Goal: Information Seeking & Learning: Learn about a topic

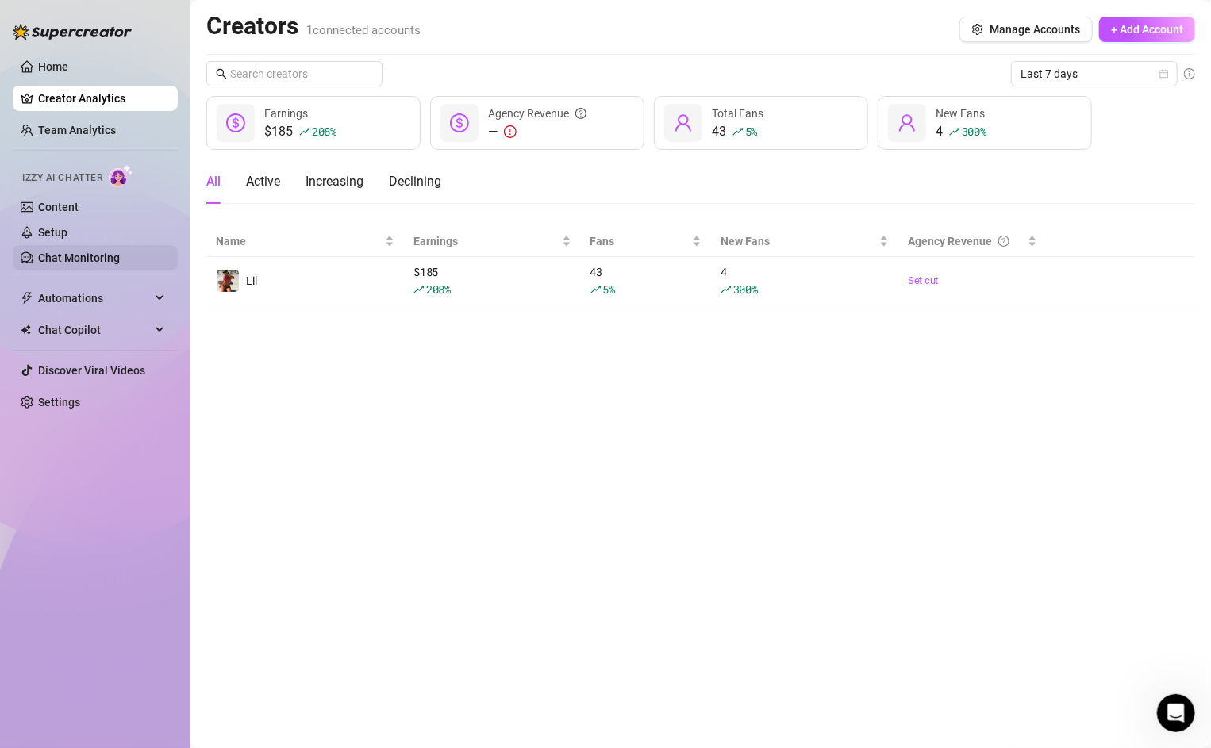
click at [55, 260] on link "Chat Monitoring" at bounding box center [79, 258] width 82 height 13
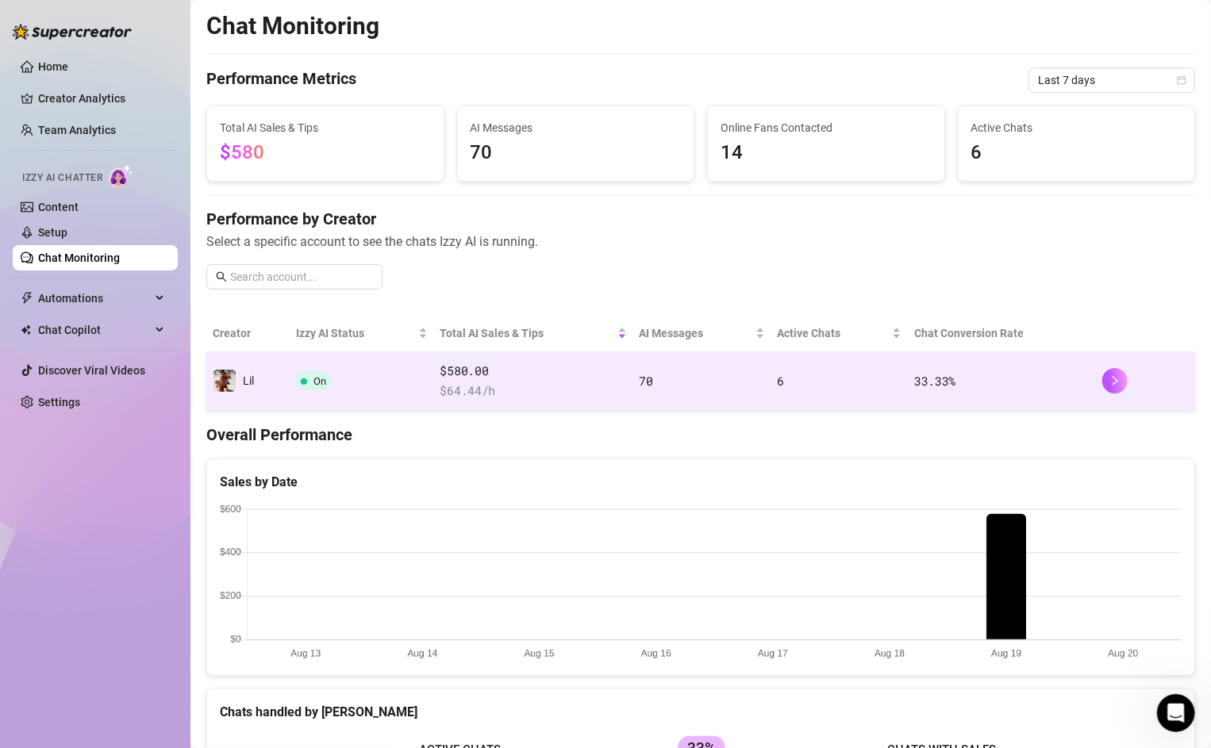
click at [248, 384] on span "Lil" at bounding box center [248, 381] width 11 height 13
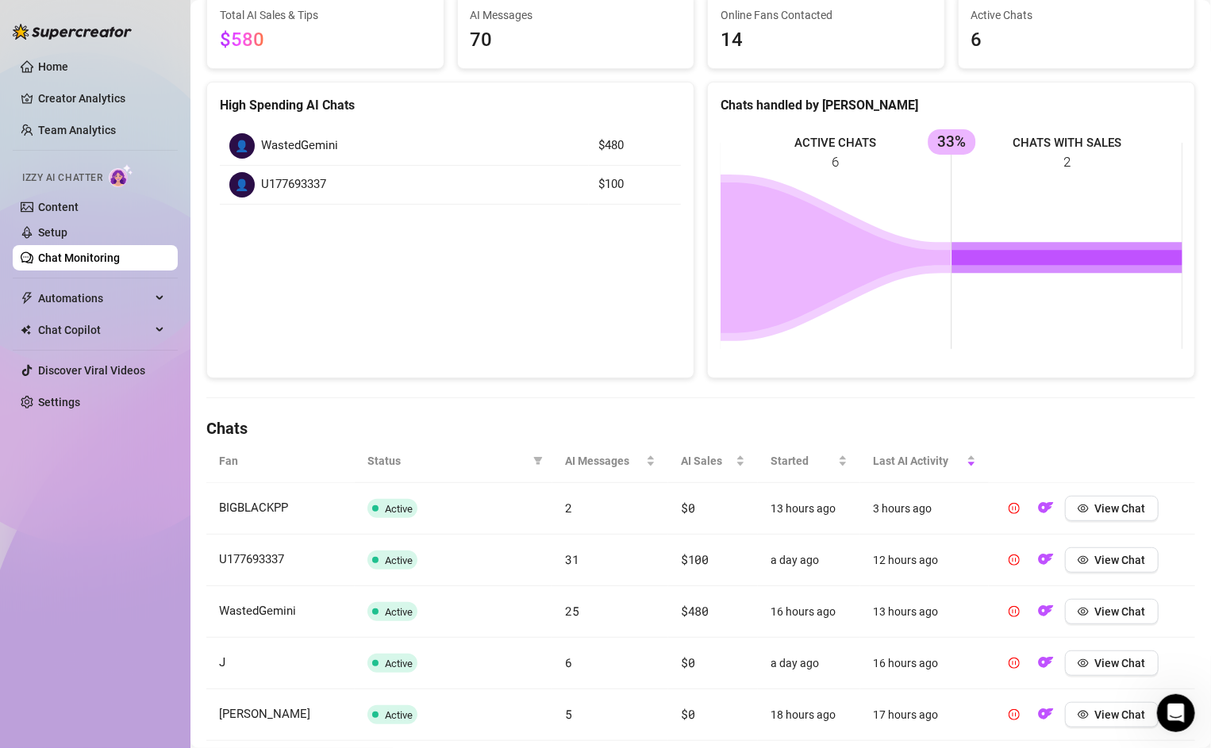
scroll to position [290, 0]
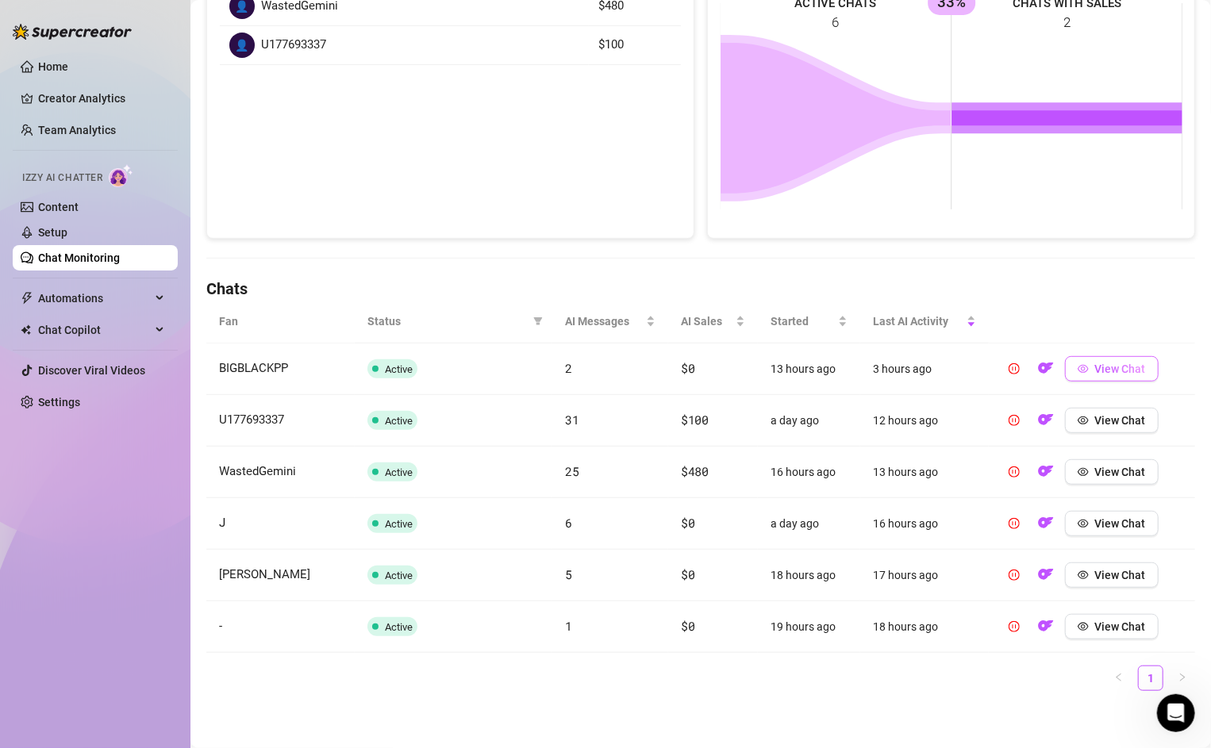
click at [1110, 363] on span "View Chat" at bounding box center [1120, 369] width 51 height 13
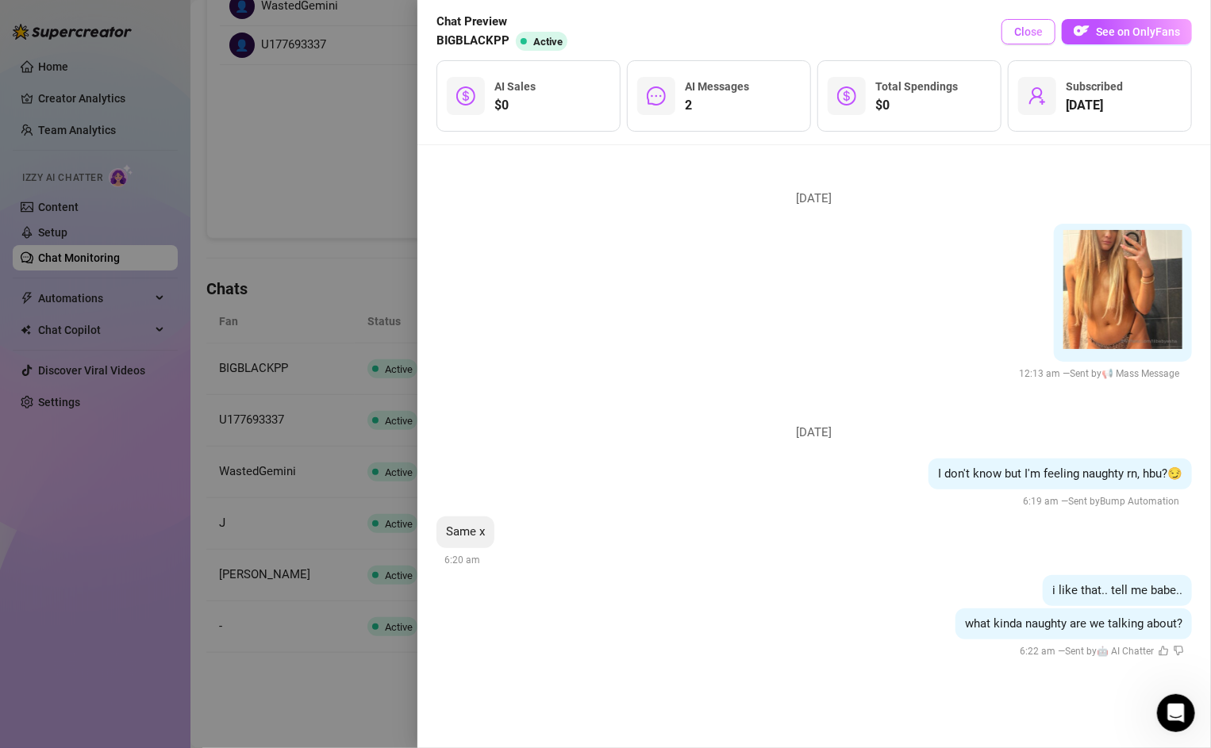
click at [1041, 36] on span "Close" at bounding box center [1028, 31] width 29 height 13
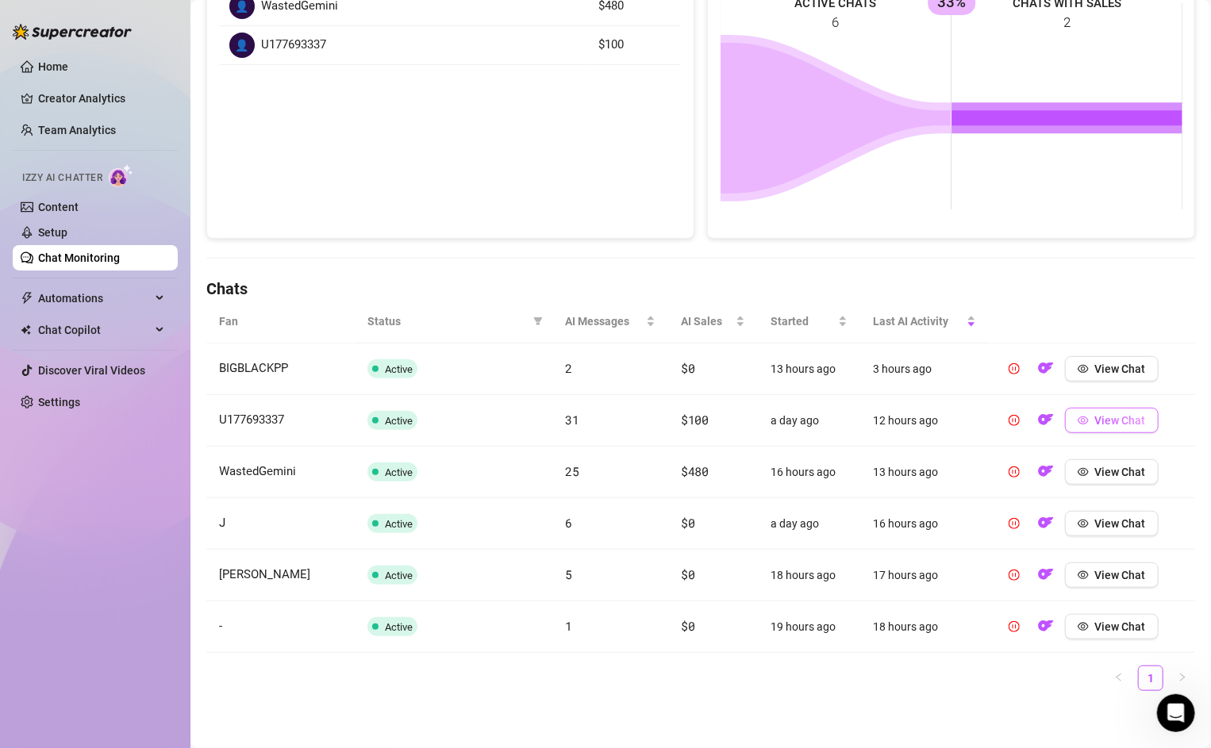
click at [1104, 418] on span "View Chat" at bounding box center [1120, 420] width 51 height 13
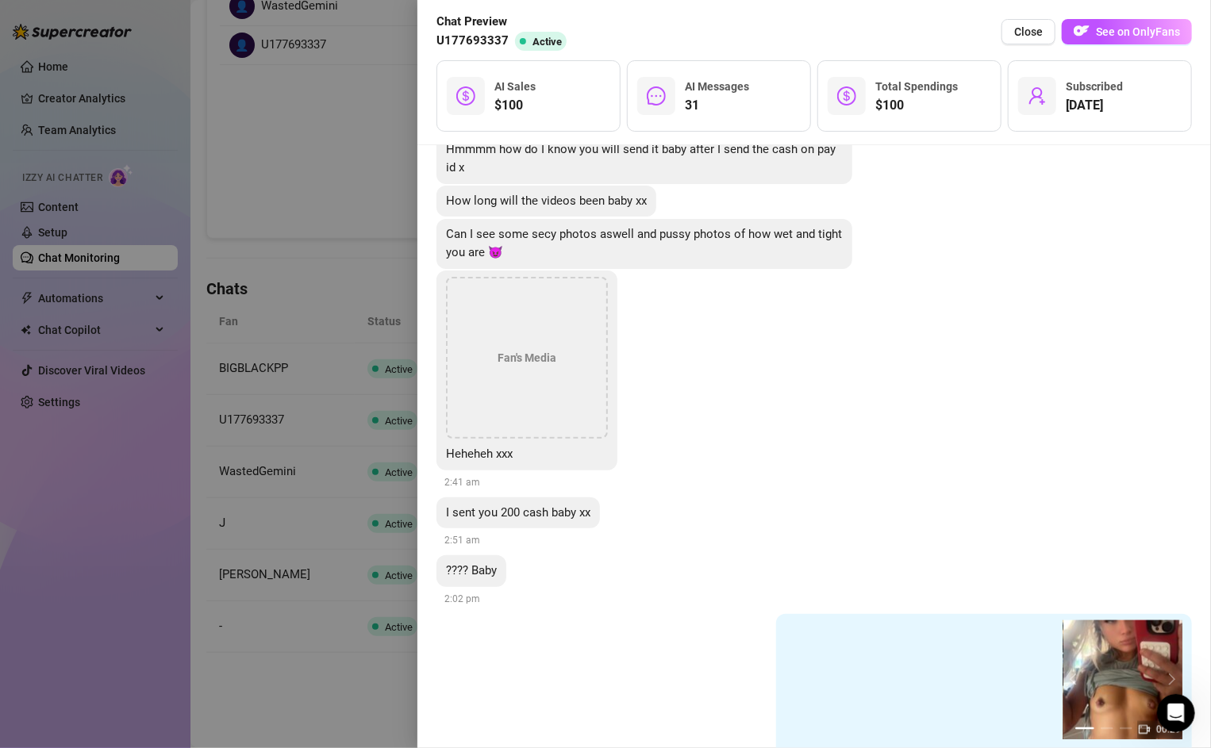
scroll to position [924, 0]
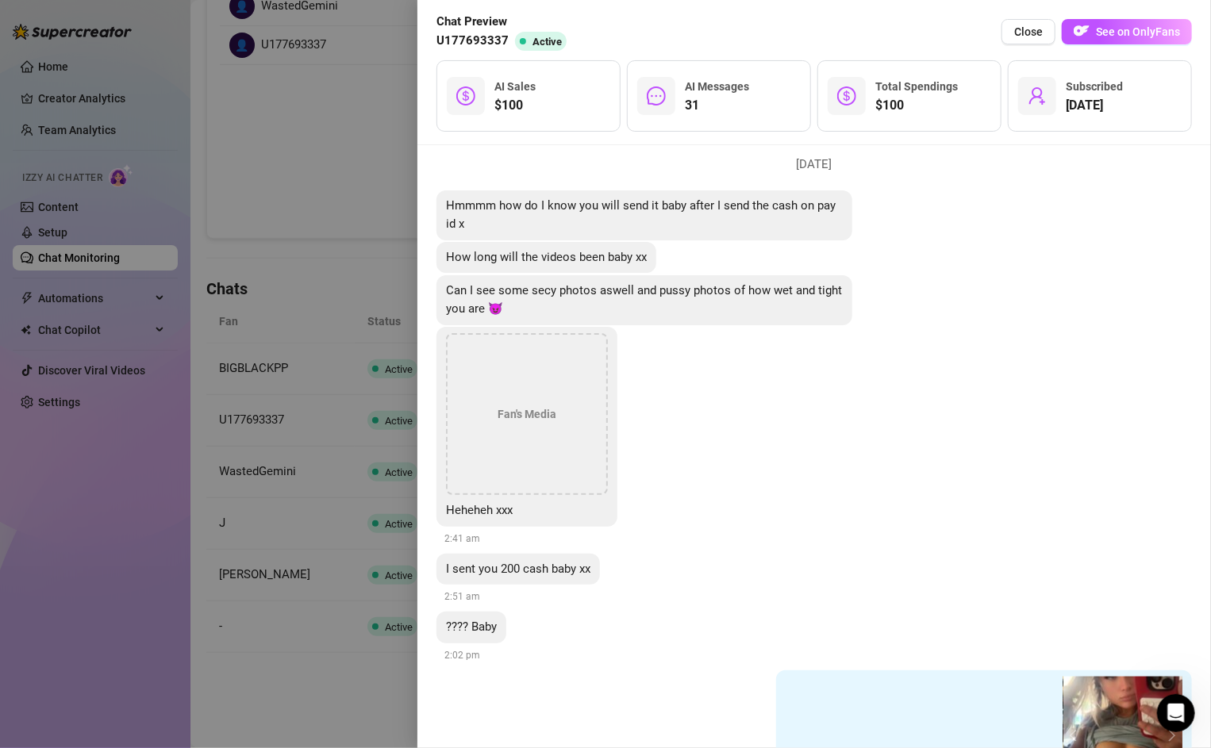
click at [520, 448] on div "Fan's Media" at bounding box center [527, 414] width 162 height 162
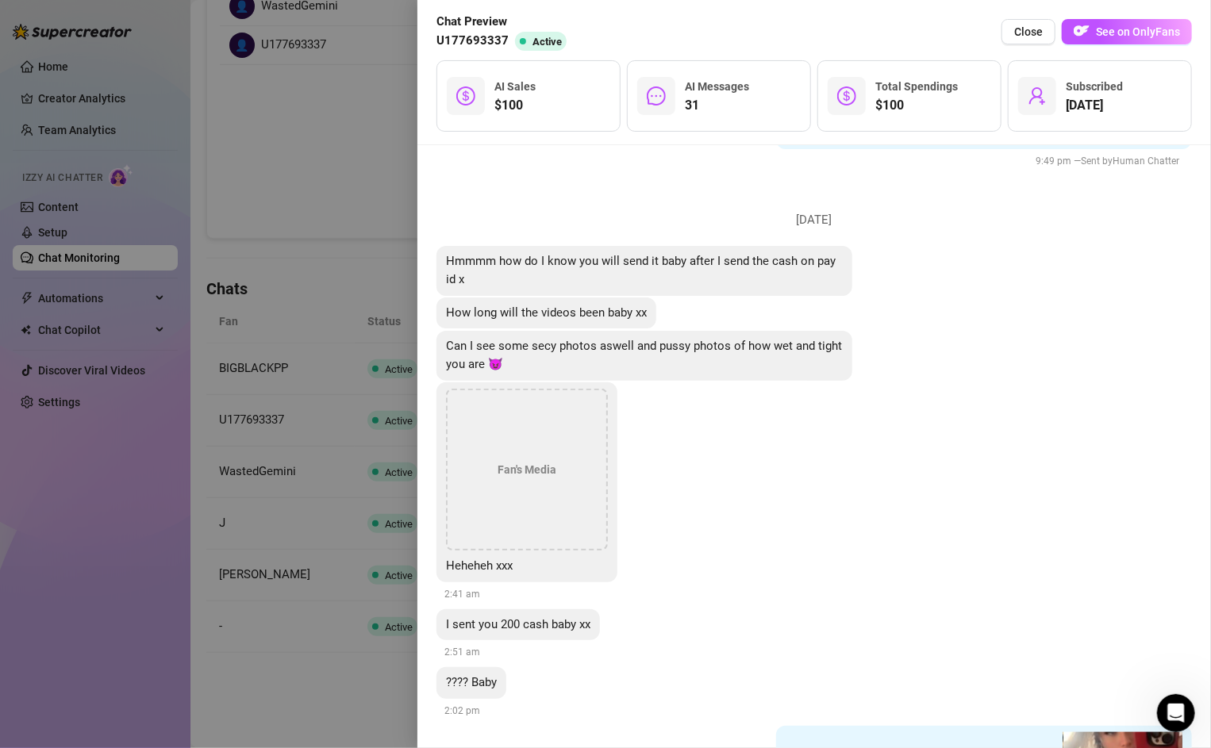
scroll to position [890, 0]
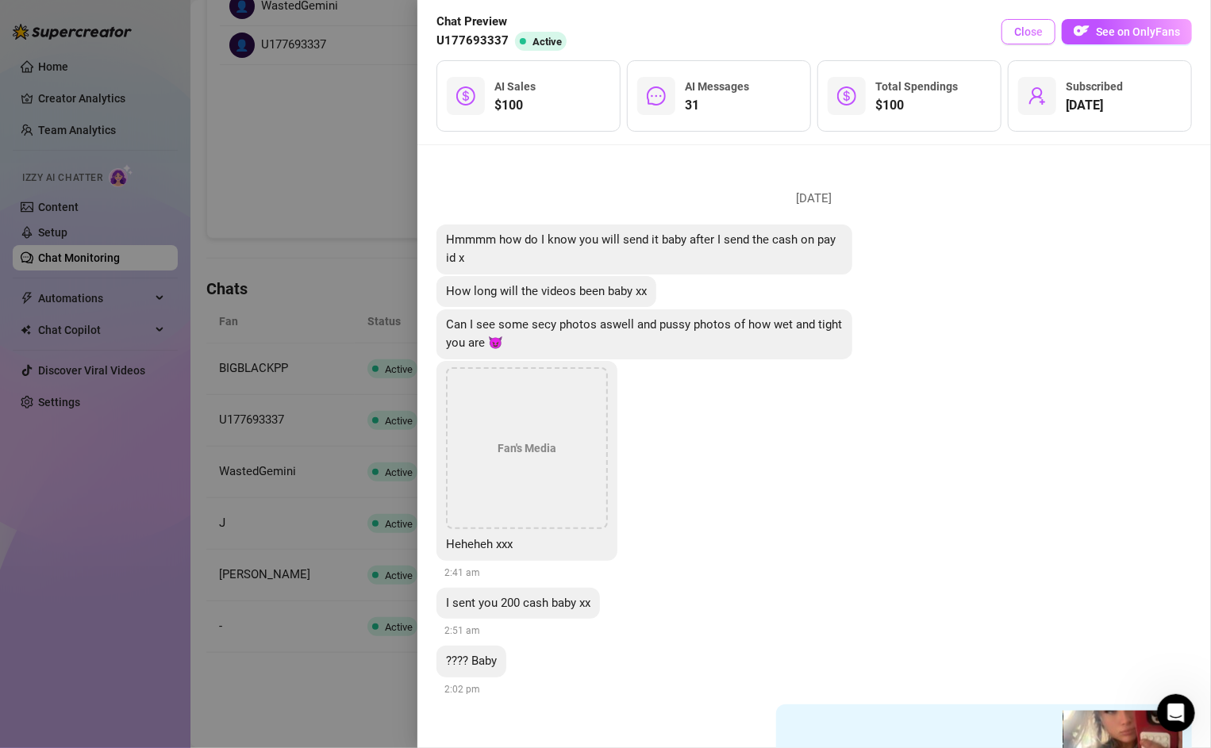
click at [1016, 26] on button "Close" at bounding box center [1029, 31] width 54 height 25
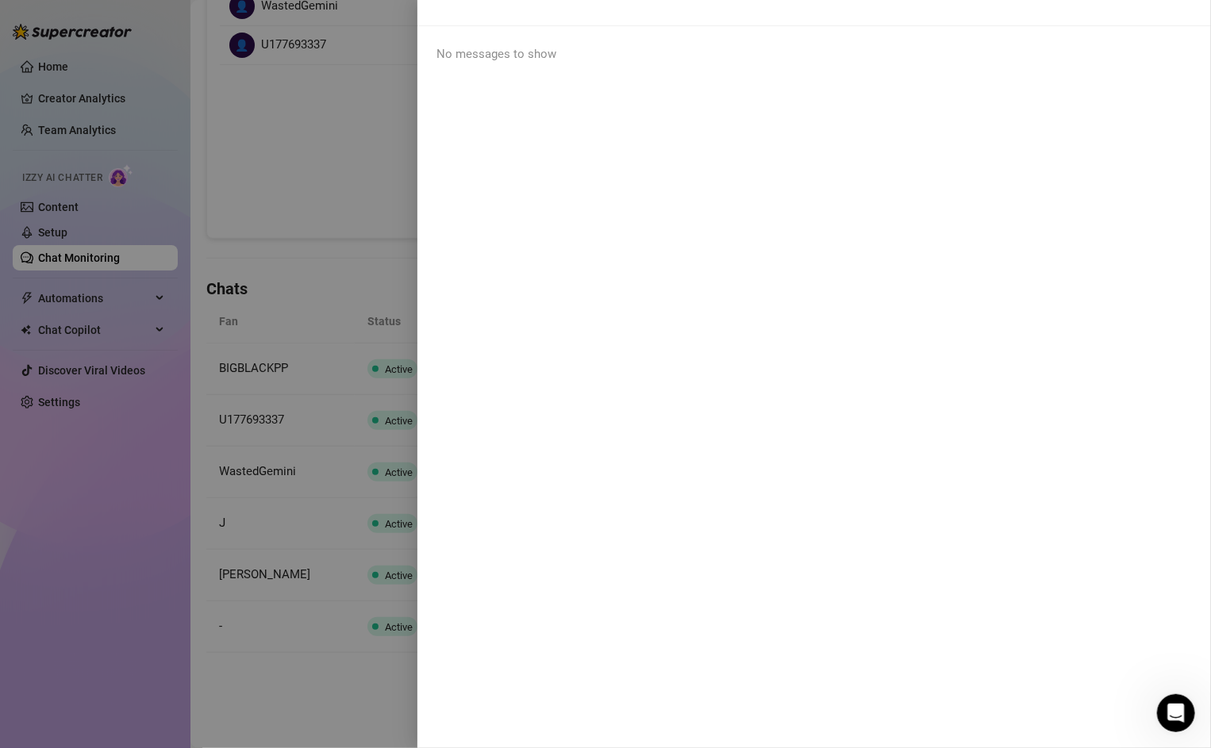
scroll to position [0, 0]
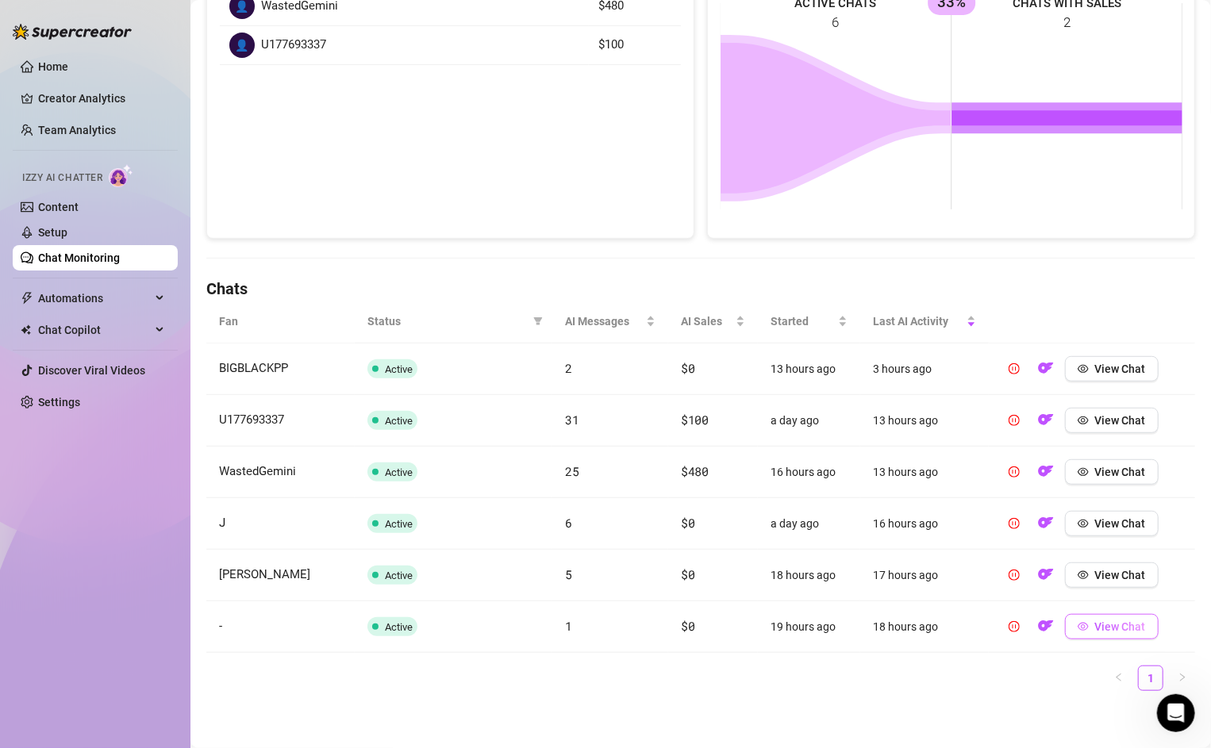
click at [1137, 623] on span "View Chat" at bounding box center [1120, 627] width 51 height 13
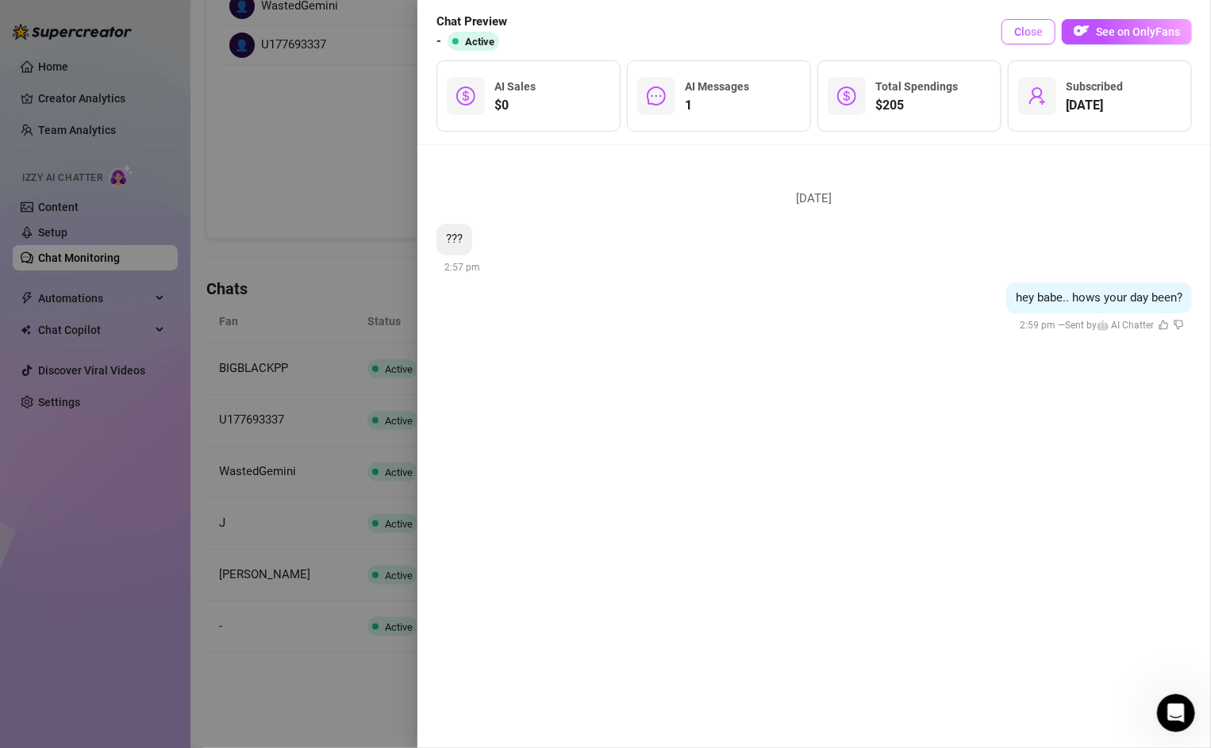
click at [1037, 21] on button "Close" at bounding box center [1029, 31] width 54 height 25
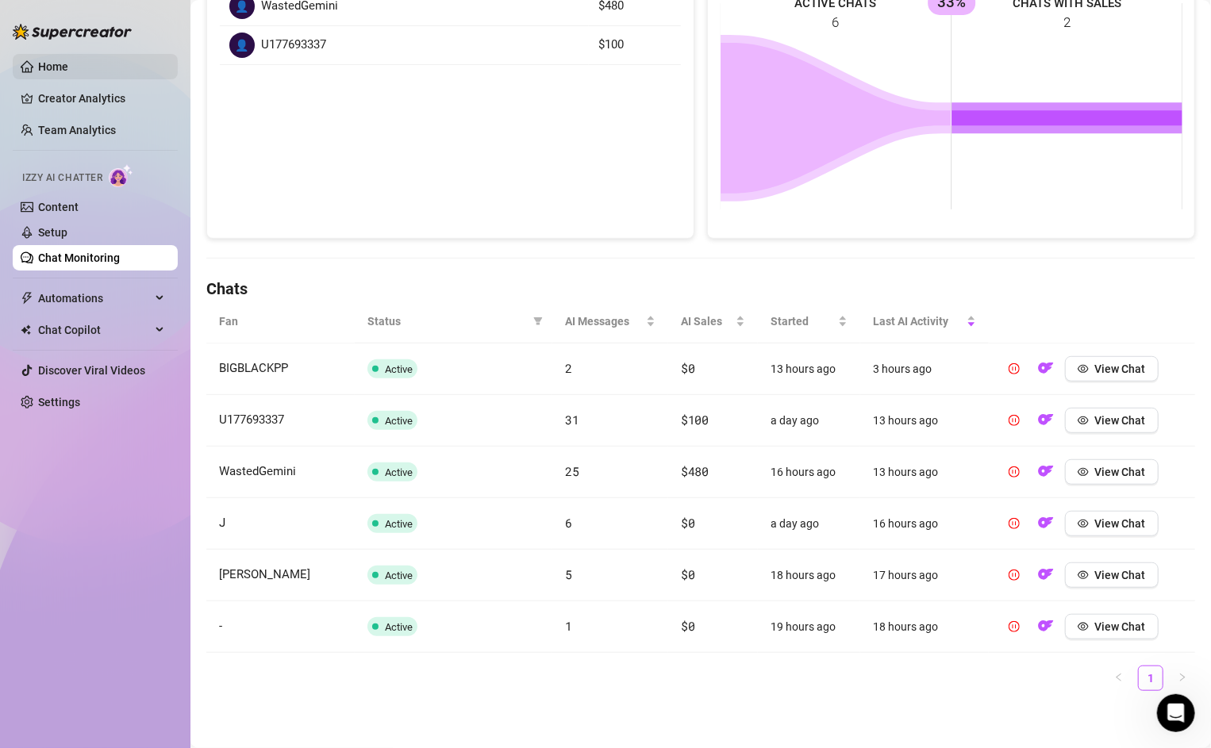
click at [38, 65] on link "Home" at bounding box center [53, 66] width 30 height 13
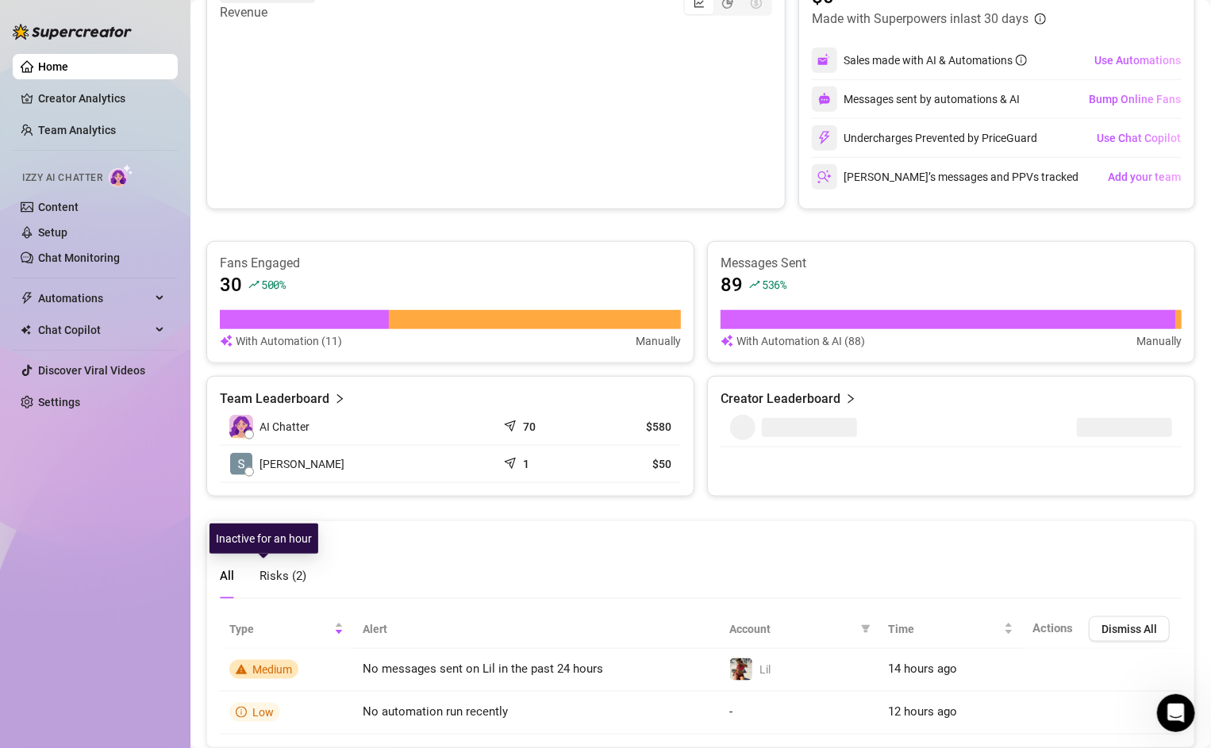
scroll to position [725, 0]
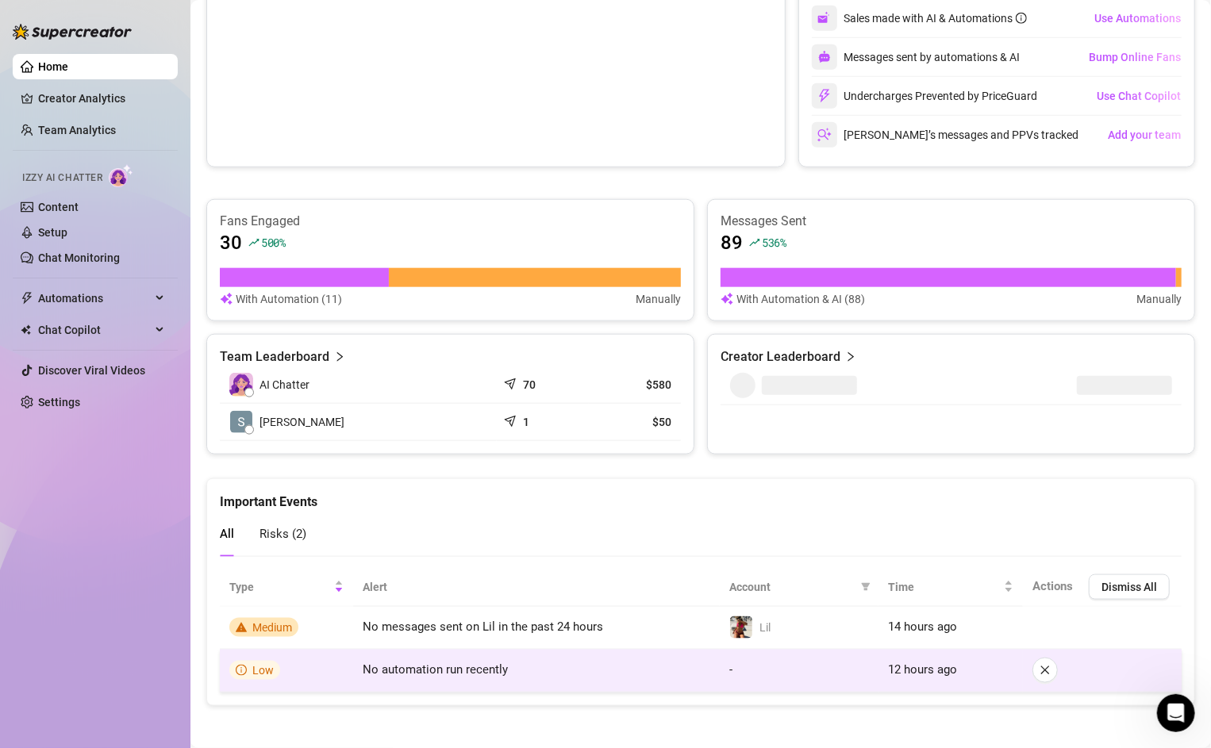
click at [463, 678] on td "No automation run recently" at bounding box center [536, 671] width 367 height 43
click at [390, 664] on span "No automation run recently" at bounding box center [435, 670] width 145 height 14
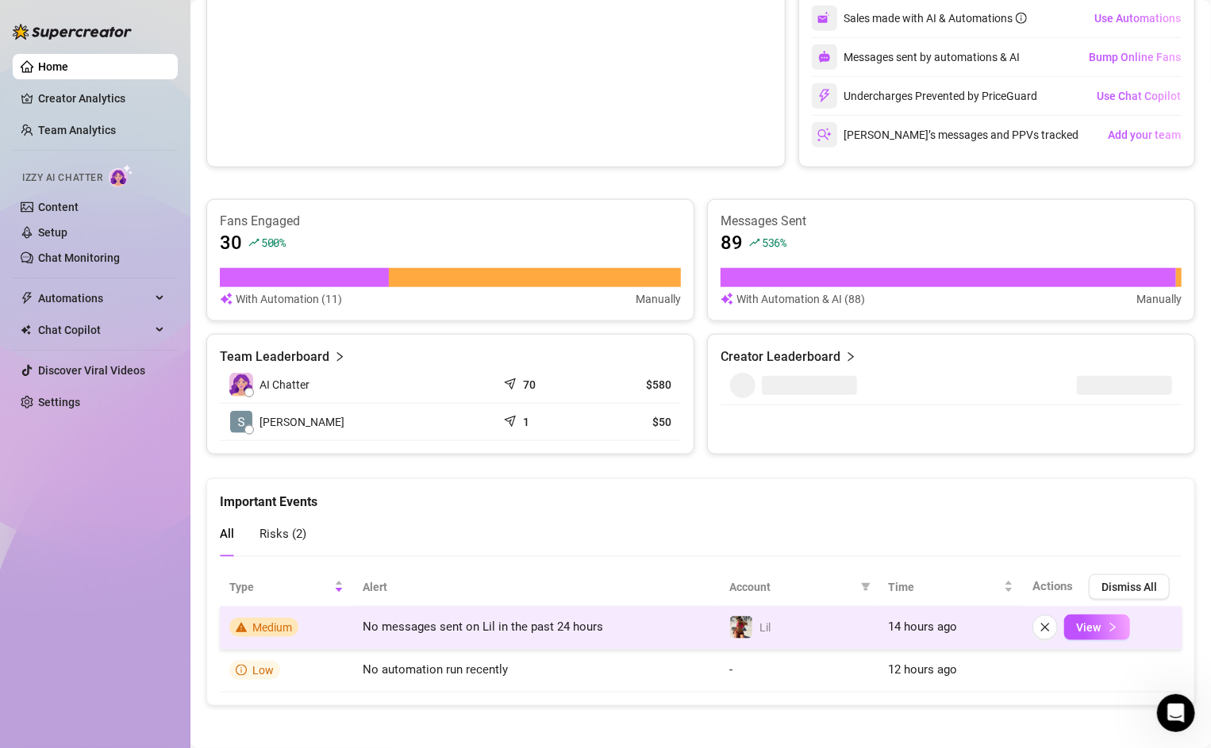
click at [481, 622] on span "No messages sent on Lil in the past 24 hours" at bounding box center [483, 627] width 240 height 14
click at [1091, 615] on button "View" at bounding box center [1097, 627] width 66 height 25
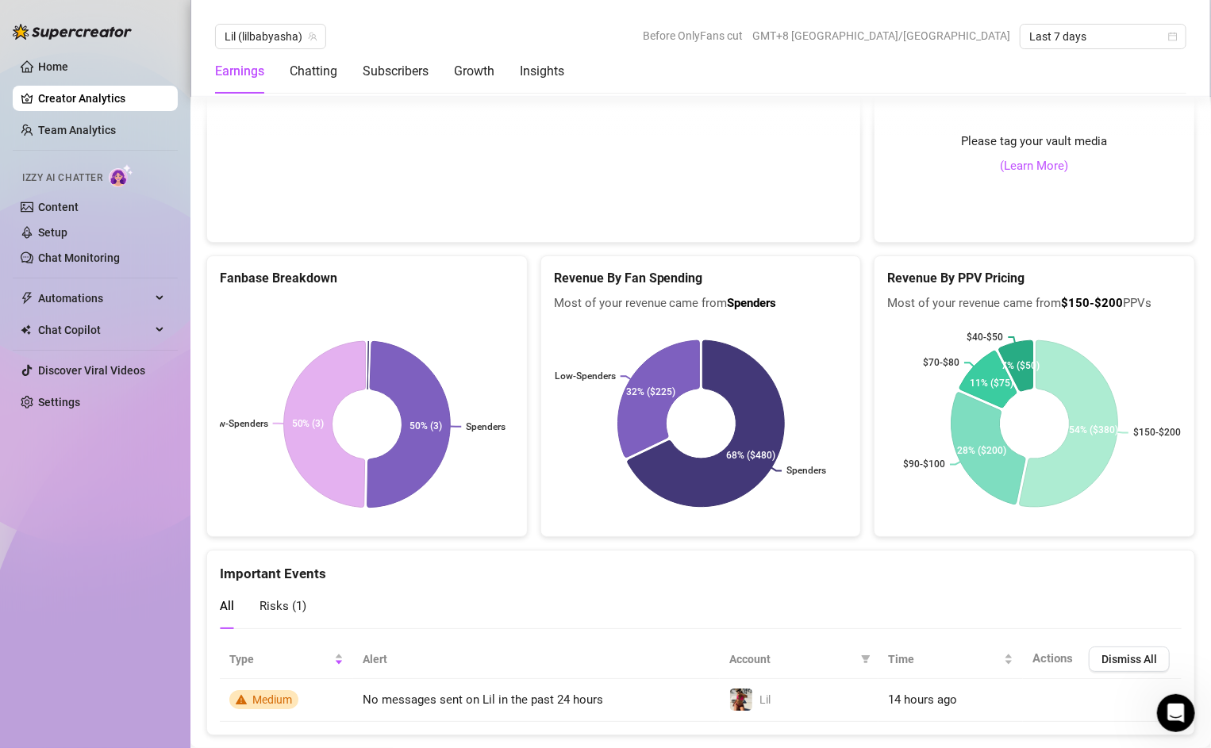
scroll to position [2716, 0]
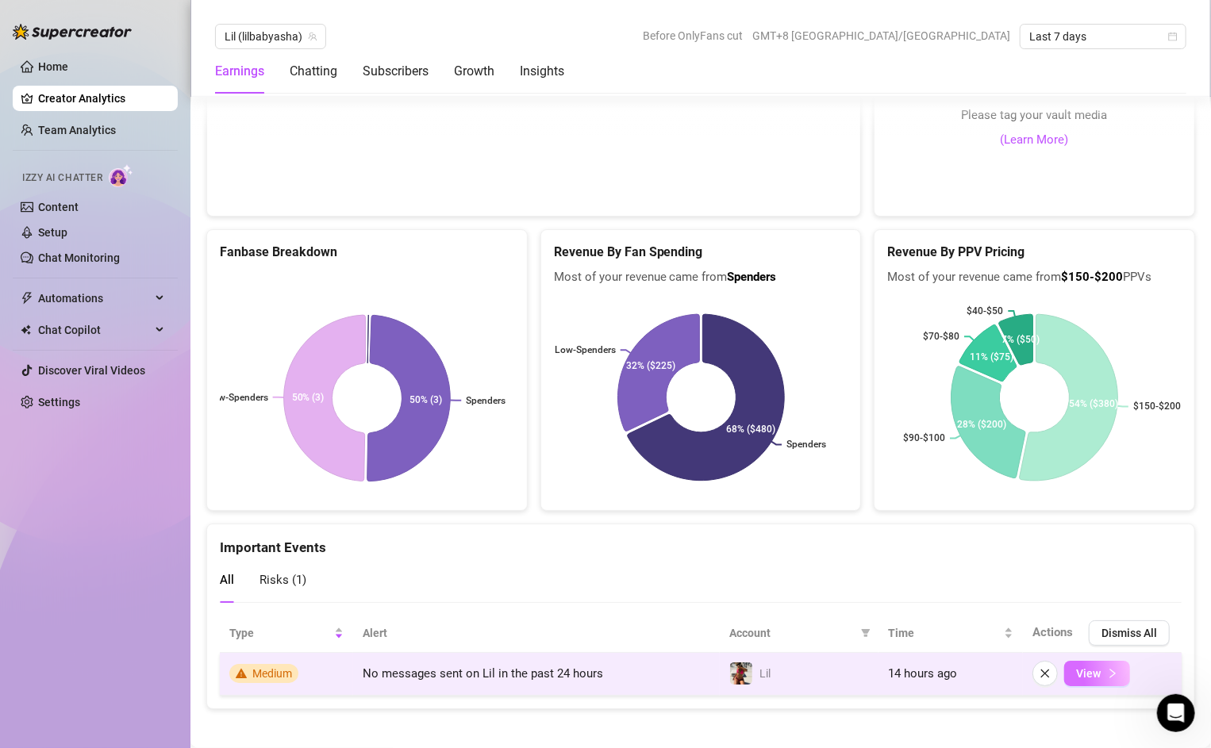
click at [1097, 670] on span "View" at bounding box center [1088, 673] width 25 height 13
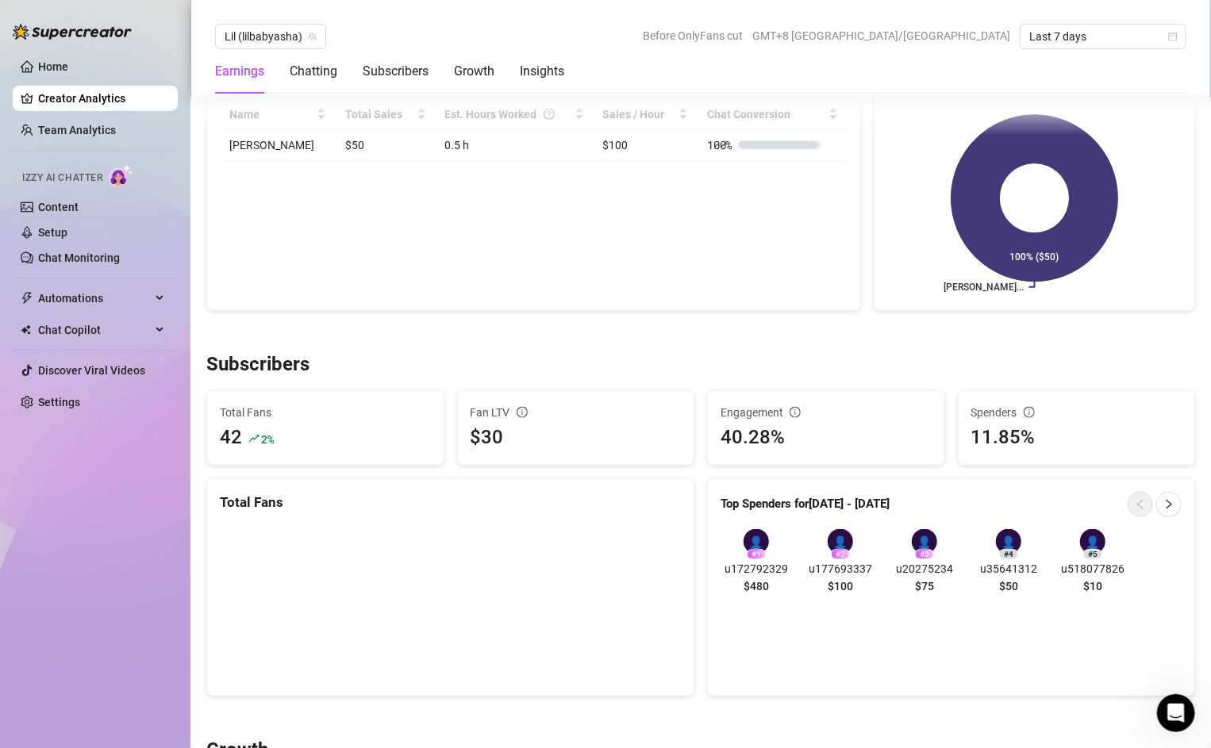
scroll to position [733, 0]
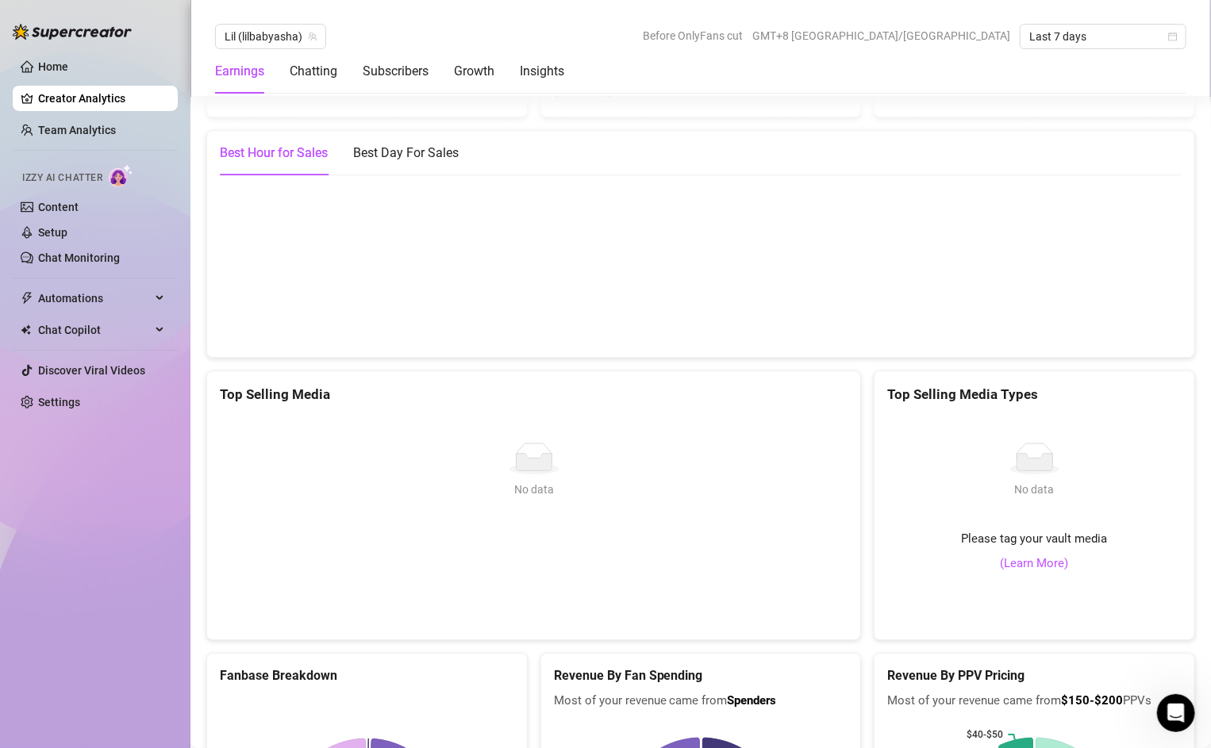
scroll to position [2283, 0]
